Goal: Information Seeking & Learning: Learn about a topic

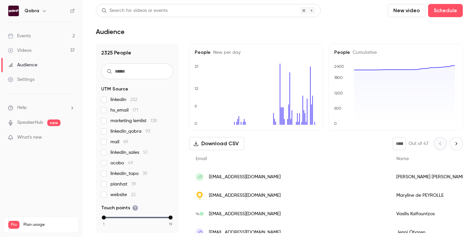
click at [28, 35] on div "Events" at bounding box center [19, 36] width 23 height 7
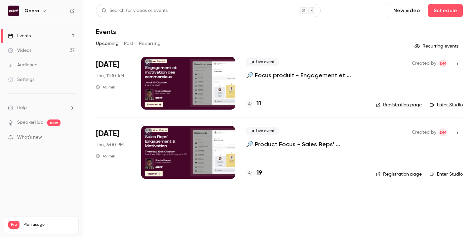
click at [154, 46] on button "Recurring" at bounding box center [150, 43] width 22 height 11
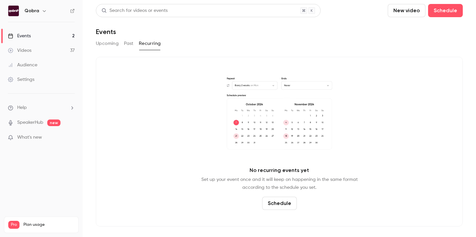
click at [131, 41] on button "Past" at bounding box center [129, 43] width 10 height 11
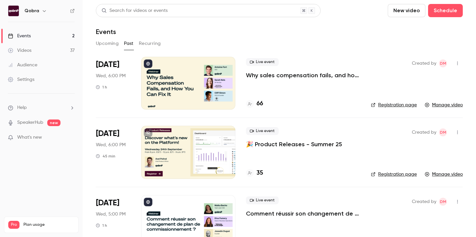
click at [204, 100] on div at bounding box center [188, 83] width 94 height 53
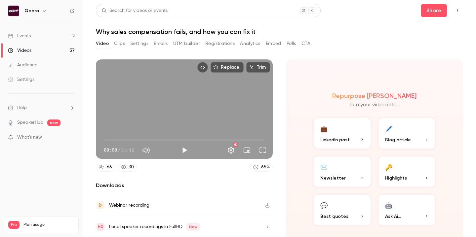
scroll to position [20, 0]
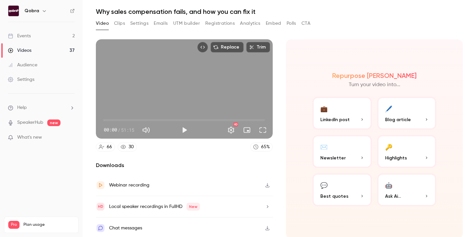
click at [224, 23] on button "Registrations" at bounding box center [219, 23] width 29 height 11
